Goal: Task Accomplishment & Management: Use online tool/utility

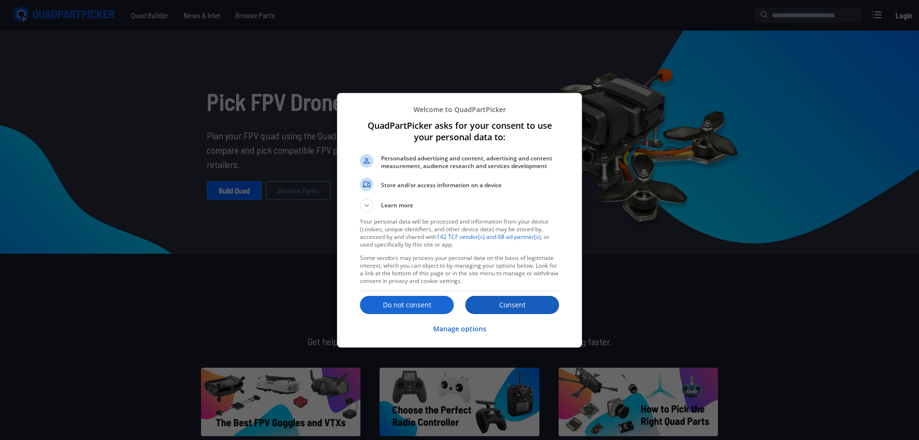
click at [513, 297] on button "Consent" at bounding box center [512, 305] width 94 height 18
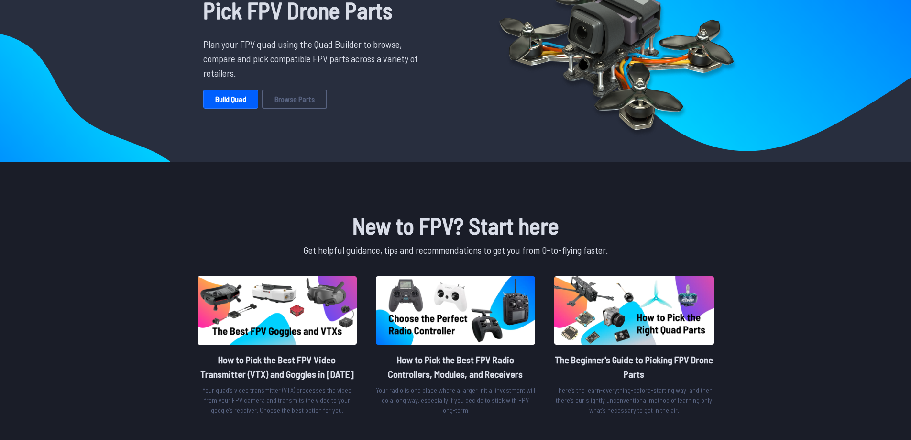
scroll to position [96, 0]
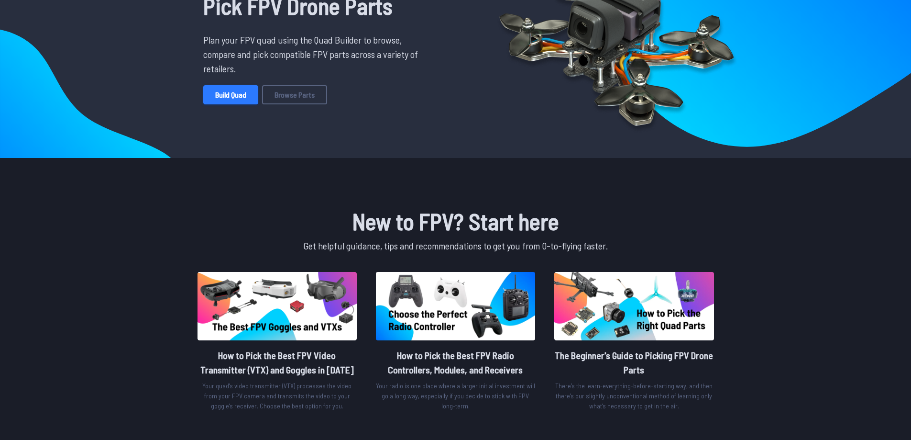
click at [225, 100] on link "Build Quad" at bounding box center [230, 94] width 55 height 19
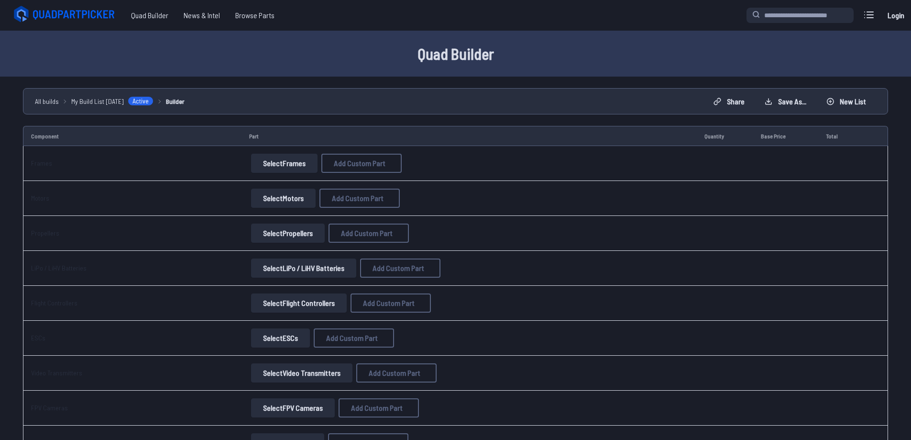
click at [255, 165] on button "Select Frames" at bounding box center [284, 163] width 67 height 19
click at [274, 163] on button "Select Frames" at bounding box center [284, 163] width 67 height 19
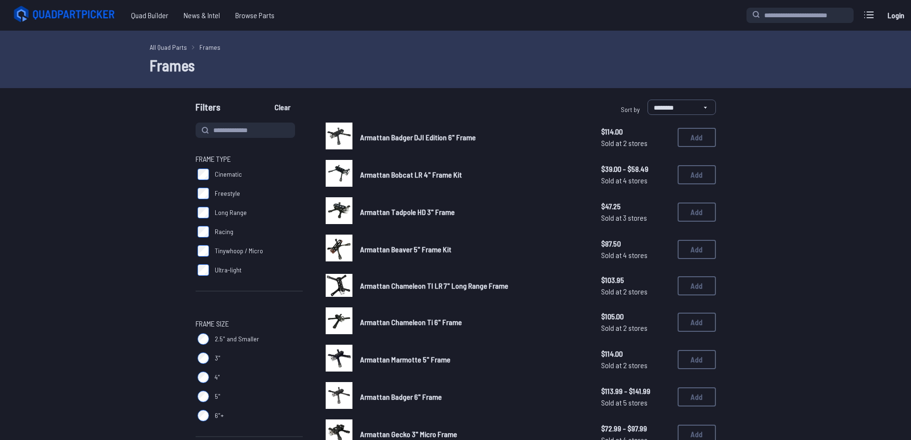
click at [356, 163] on div "Armattan Bobcat LR 4" Frame Kit $39.00 - $58.49 Sold at 4 stores $39.00 - $58.4…" at bounding box center [521, 175] width 390 height 30
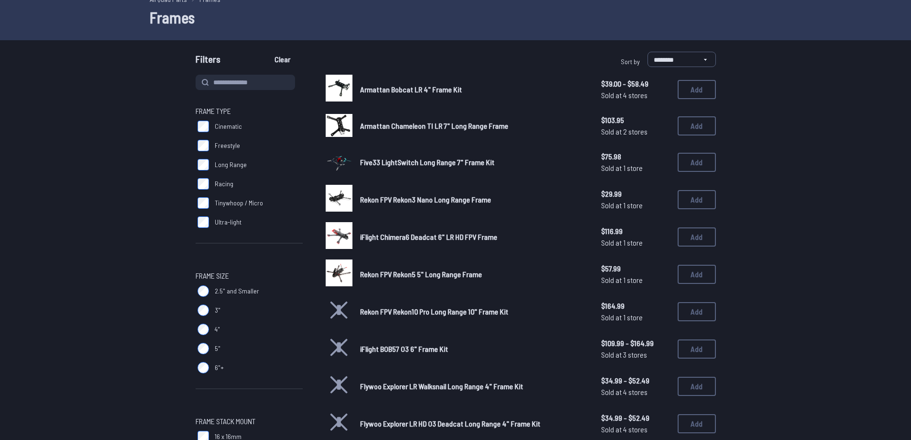
scroll to position [96, 0]
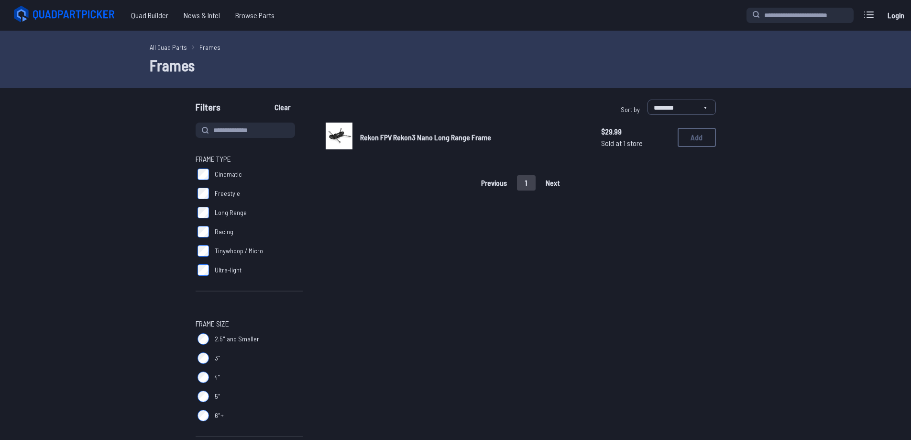
click at [200, 278] on label "Ultra-light" at bounding box center [249, 269] width 107 height 19
click at [208, 381] on label "4"" at bounding box center [249, 376] width 107 height 19
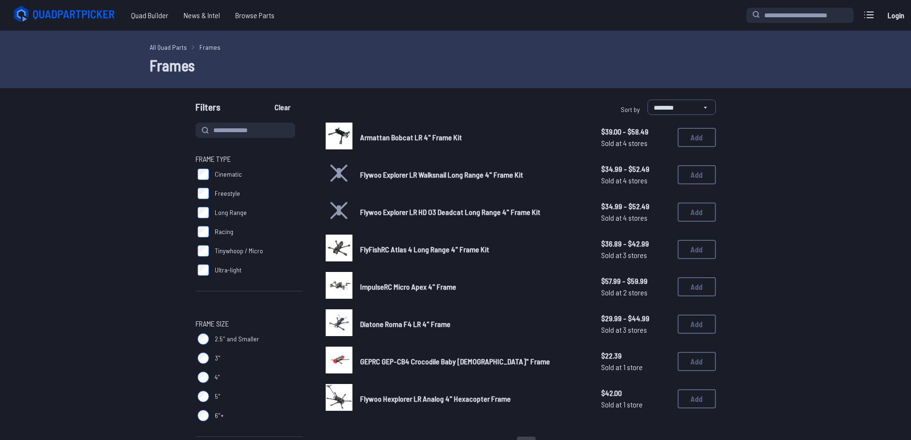
click at [380, 141] on span "Armattan Bobcat LR 4" Frame Kit" at bounding box center [411, 137] width 102 height 9
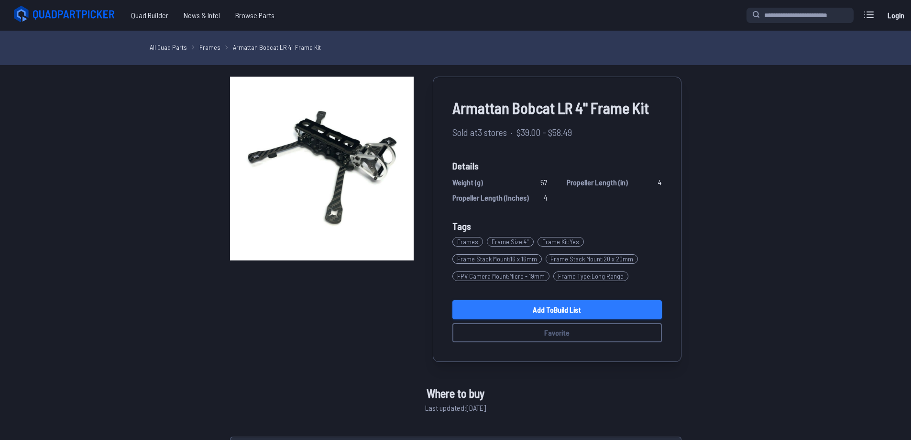
click at [549, 307] on link "Add to Build List" at bounding box center [558, 309] width 210 height 19
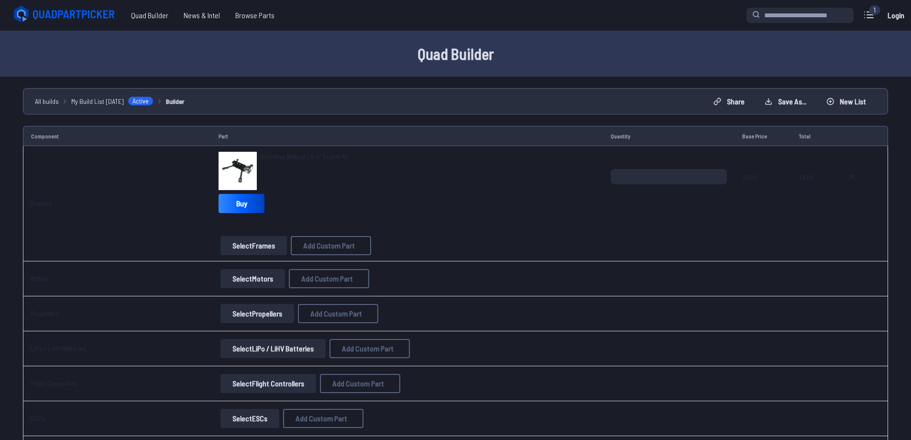
click at [242, 283] on button "Select Motors" at bounding box center [253, 278] width 65 height 19
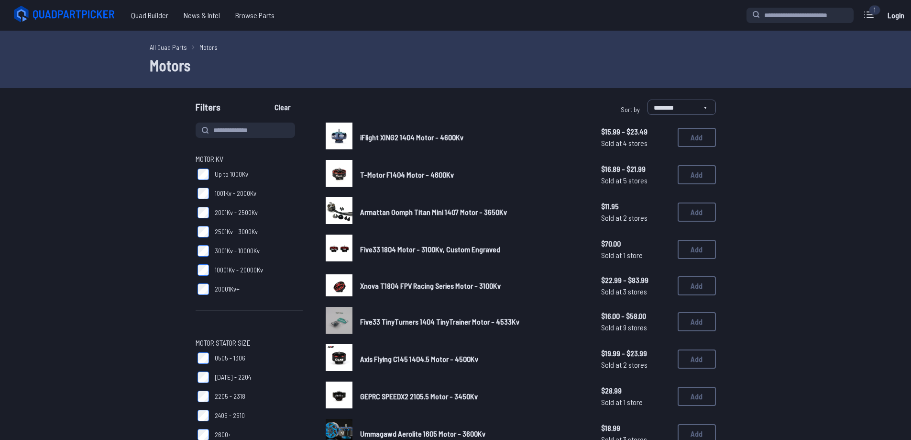
click at [384, 213] on span "Armattan Oomph Titan Mini 1407 Motor - 3650Kv" at bounding box center [433, 211] width 147 height 9
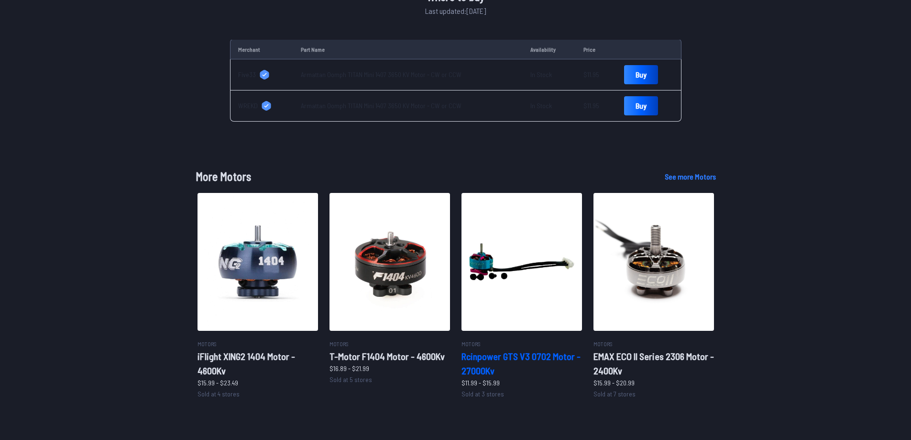
scroll to position [421, 0]
